Goal: Task Accomplishment & Management: Understand process/instructions

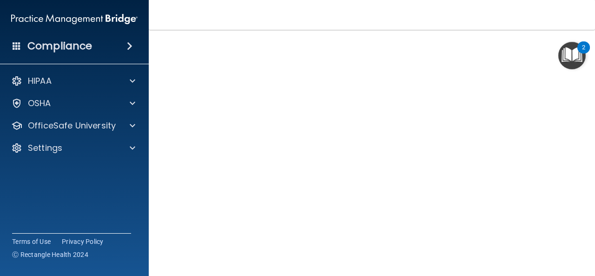
scroll to position [88, 0]
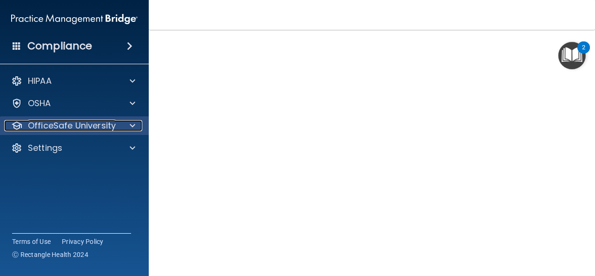
click at [131, 126] on span at bounding box center [133, 125] width 6 height 11
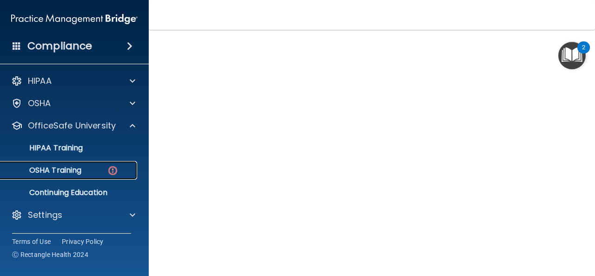
drag, startPoint x: 83, startPoint y: 171, endPoint x: 113, endPoint y: 174, distance: 30.8
click at [83, 171] on div "OSHA Training" at bounding box center [69, 169] width 127 height 9
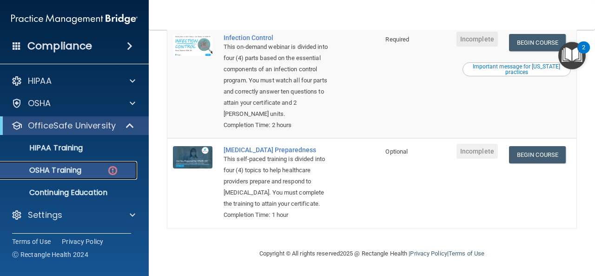
scroll to position [272, 0]
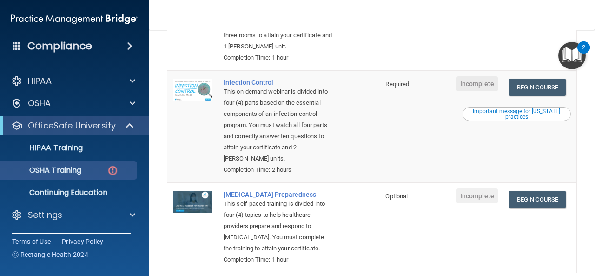
click at [509, 119] on div "Important message for California practices" at bounding box center [516, 113] width 105 height 11
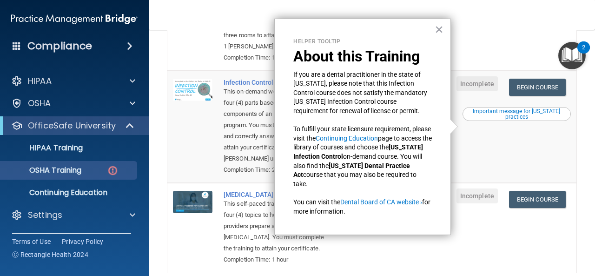
click at [438, 29] on button "×" at bounding box center [438, 29] width 9 height 15
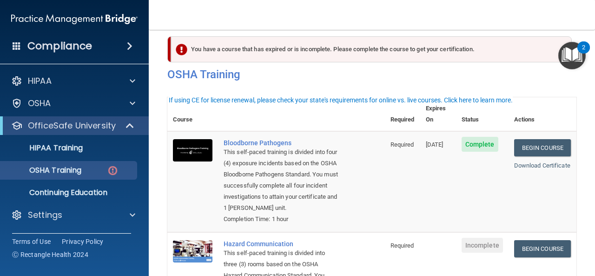
scroll to position [0, 0]
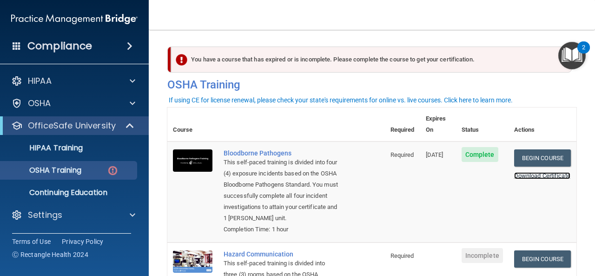
click at [520, 172] on link "Download Certificate" at bounding box center [542, 175] width 56 height 7
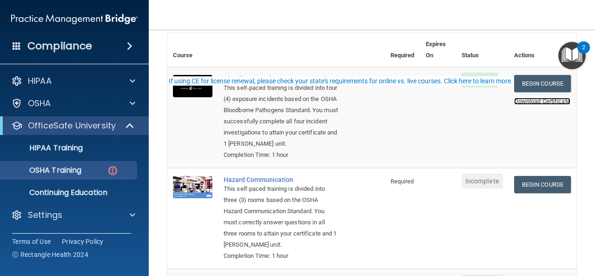
scroll to position [93, 0]
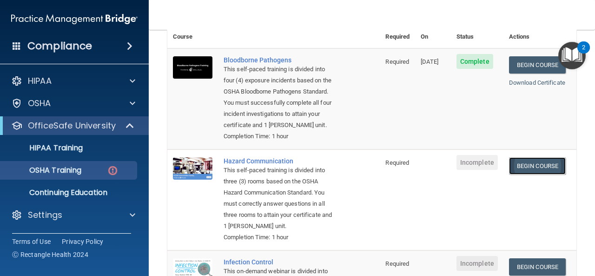
click at [528, 166] on link "Begin Course" at bounding box center [537, 165] width 57 height 17
